Goal: Transaction & Acquisition: Purchase product/service

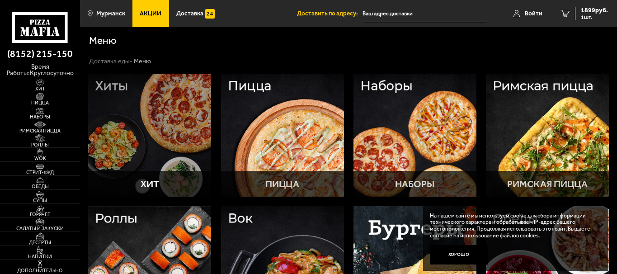
click at [136, 130] on div at bounding box center [149, 135] width 123 height 123
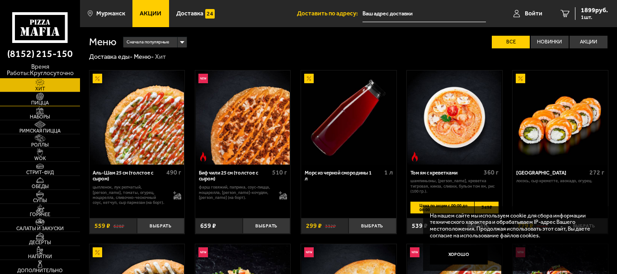
click at [40, 100] on span "Пицца" at bounding box center [40, 102] width 80 height 5
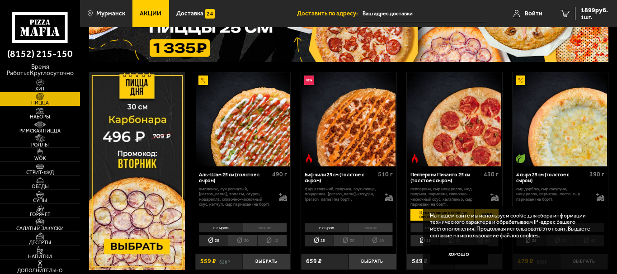
scroll to position [90, 0]
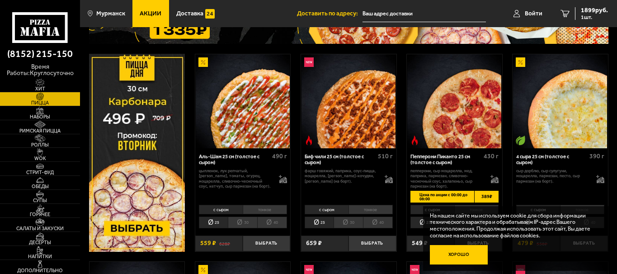
click at [453, 253] on button "Хорошо" at bounding box center [459, 254] width 58 height 19
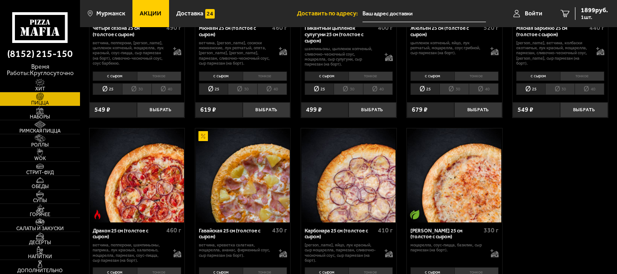
scroll to position [1084, 0]
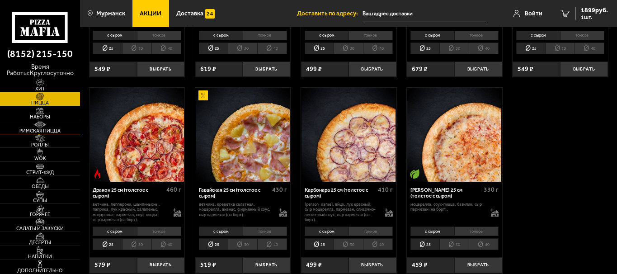
click at [36, 130] on span "Римская пицца" at bounding box center [40, 130] width 80 height 5
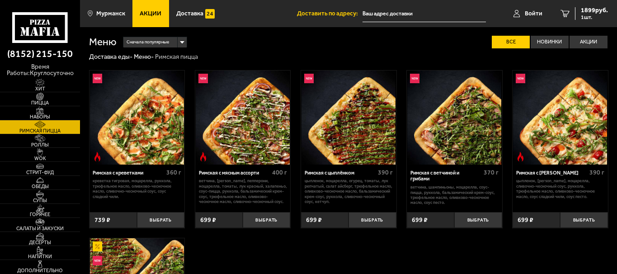
click at [458, 141] on img at bounding box center [454, 117] width 94 height 94
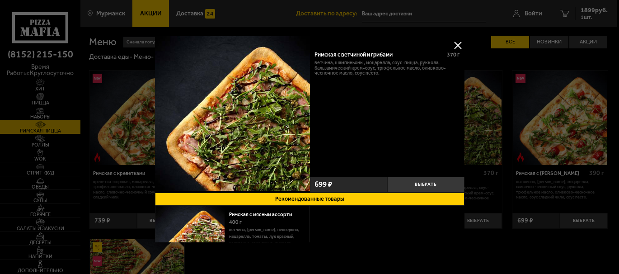
click at [451, 44] on button at bounding box center [458, 45] width 14 height 14
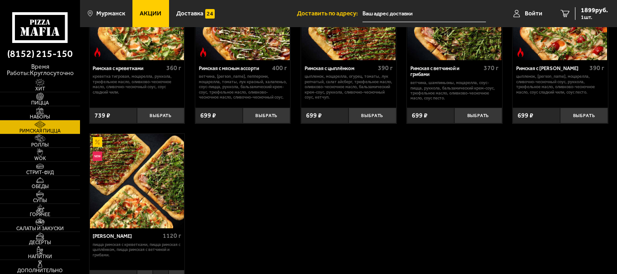
scroll to position [126, 0]
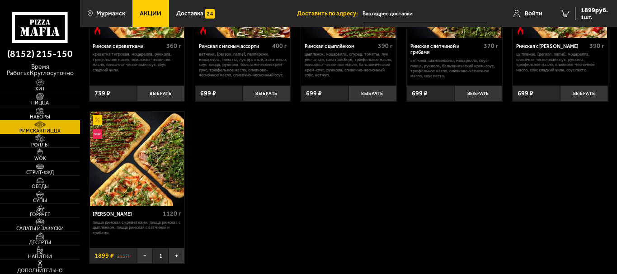
click at [140, 170] on img at bounding box center [137, 159] width 94 height 94
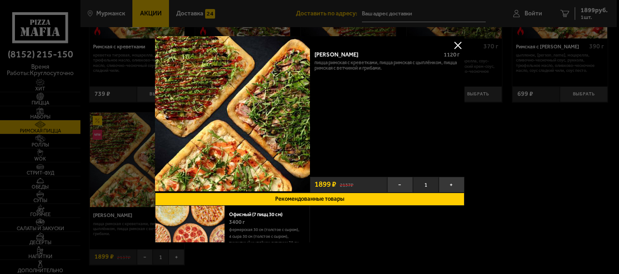
click at [452, 45] on button at bounding box center [458, 45] width 14 height 14
